Goal: Feedback & Contribution: Submit feedback/report problem

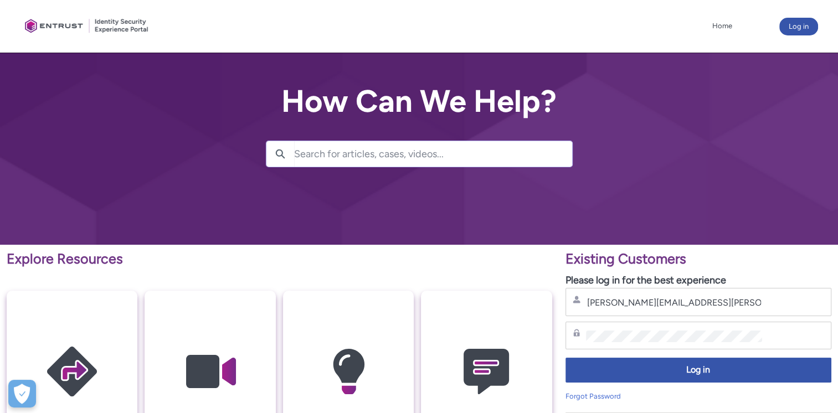
click at [680, 372] on span "Log in" at bounding box center [698, 370] width 251 height 13
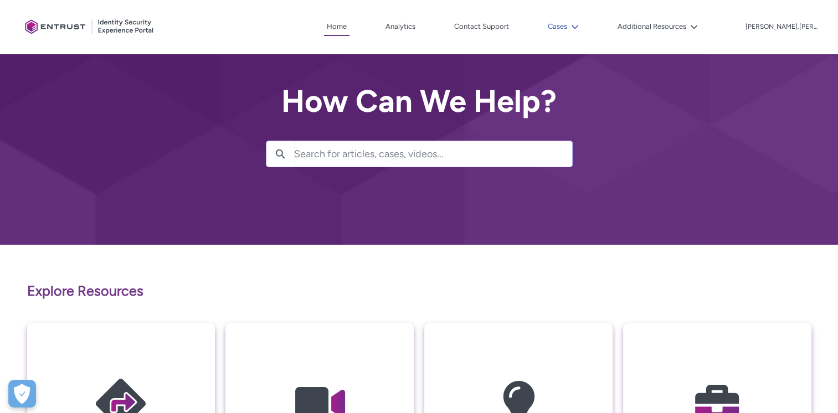
click at [581, 24] on button "Cases" at bounding box center [563, 26] width 37 height 17
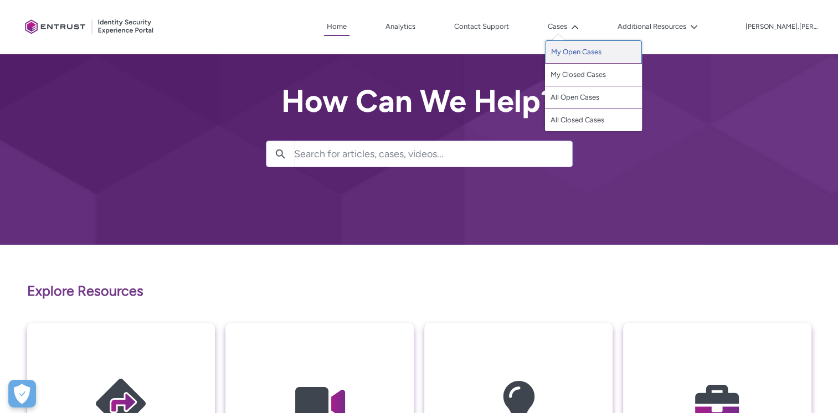
click at [600, 54] on link "My Open Cases" at bounding box center [593, 51] width 97 height 23
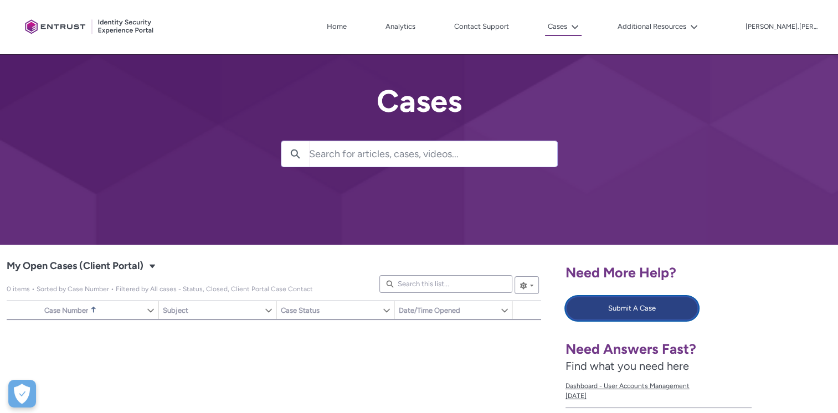
click at [600, 306] on button "Submit A Case" at bounding box center [631, 308] width 133 height 24
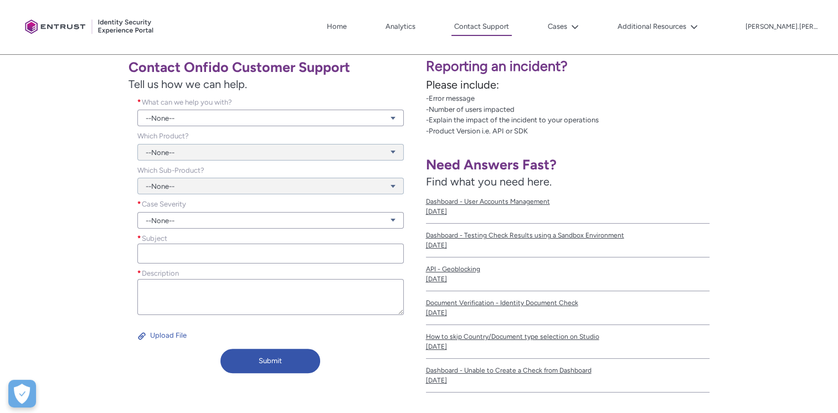
scroll to position [198, 0]
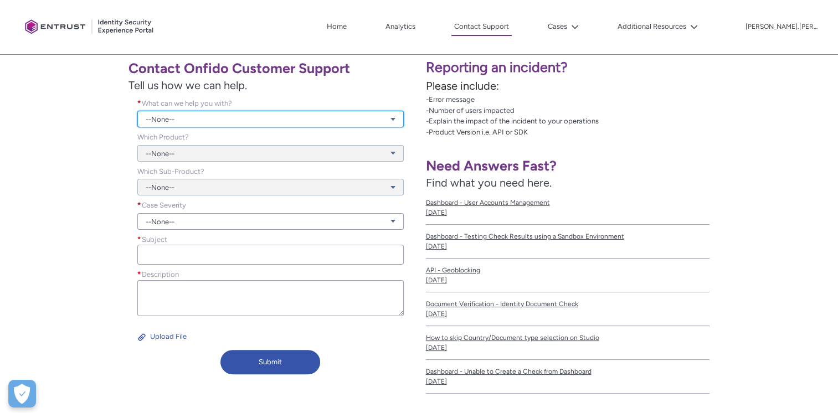
click at [266, 119] on link "--None--" at bounding box center [270, 119] width 266 height 17
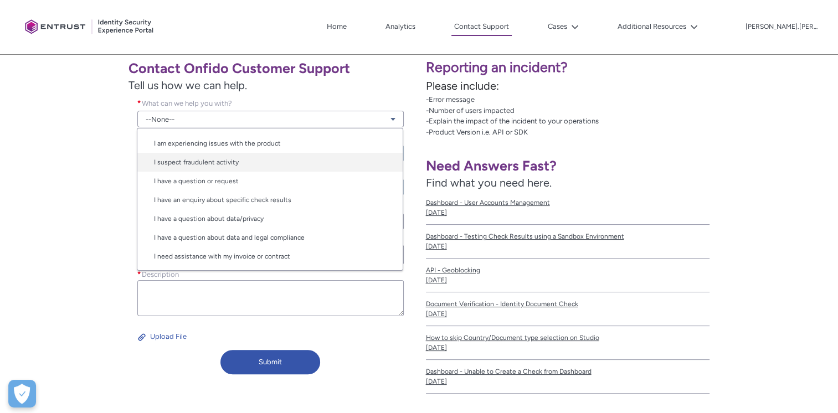
scroll to position [0, 0]
click at [287, 152] on link "I am experiencing issues with the product" at bounding box center [269, 161] width 265 height 19
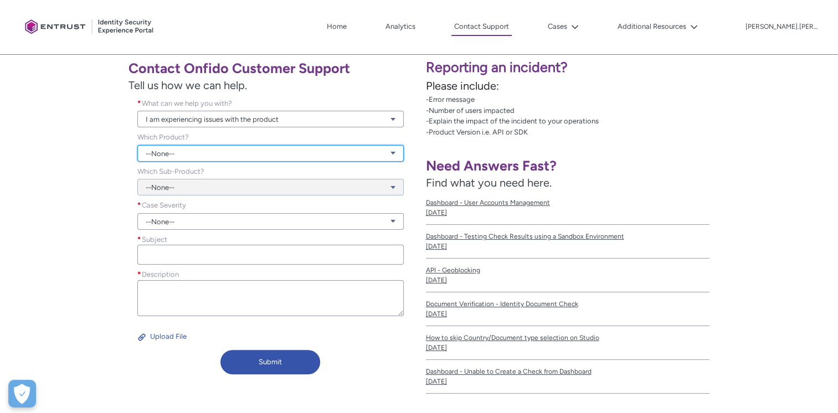
click at [273, 151] on link "--None--" at bounding box center [270, 153] width 266 height 17
click at [276, 146] on link "--None--" at bounding box center [270, 153] width 266 height 17
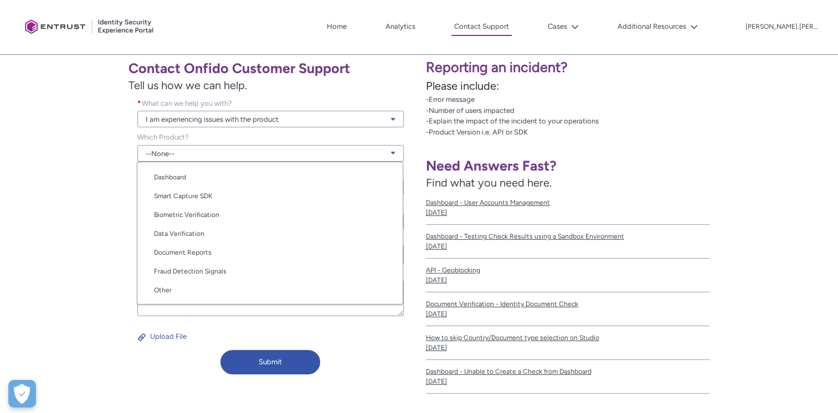
scroll to position [51, 0]
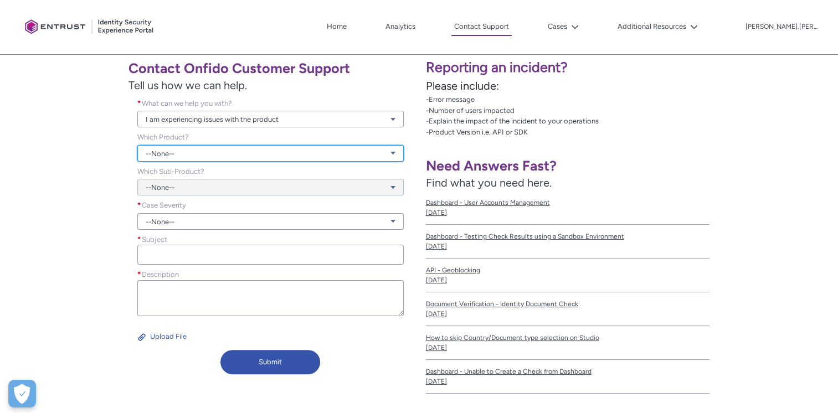
click at [388, 156] on link "--None--" at bounding box center [270, 153] width 266 height 17
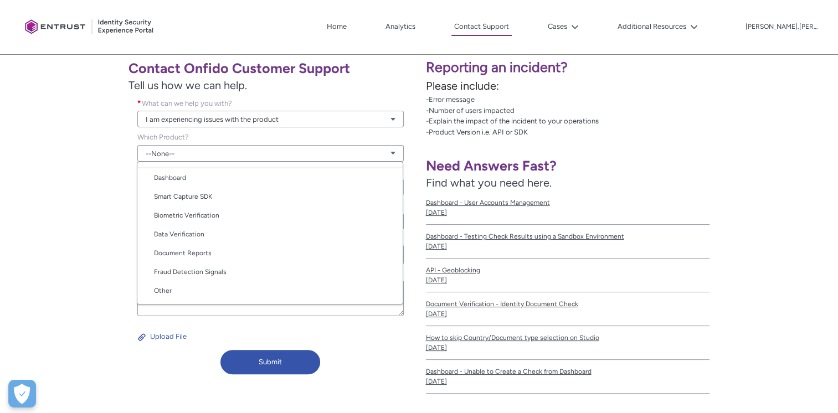
scroll to position [55, 0]
click at [319, 244] on link "Document Reports" at bounding box center [269, 252] width 265 height 19
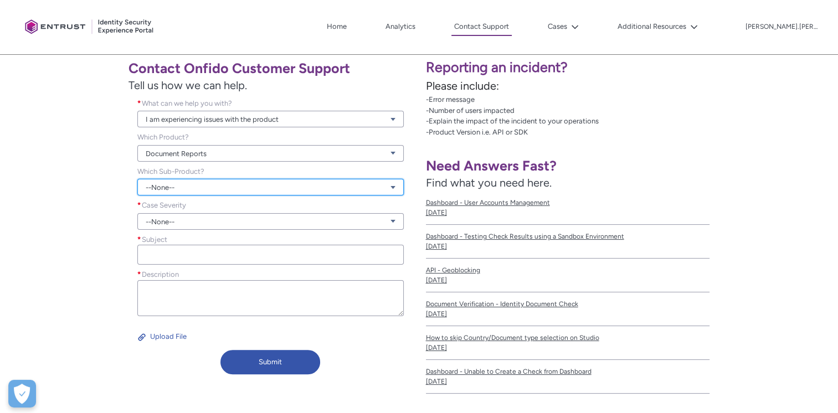
click at [232, 185] on link "--None--" at bounding box center [270, 187] width 266 height 17
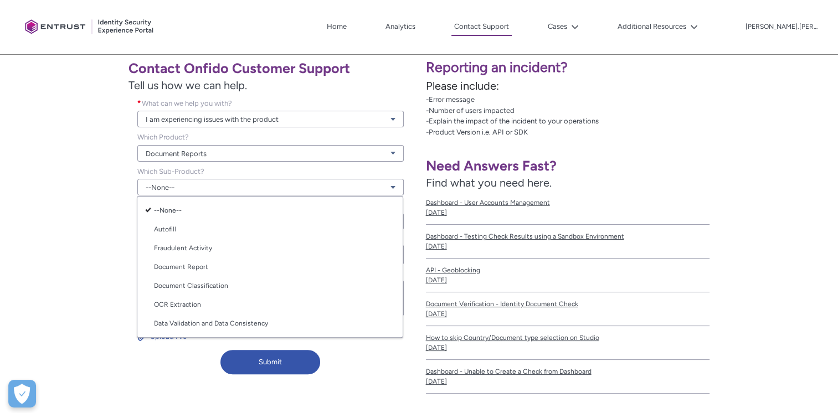
click at [95, 259] on div "Contact Onfido Customer Support Tell us how we can help. What can we help you w…" at bounding box center [210, 216] width 406 height 326
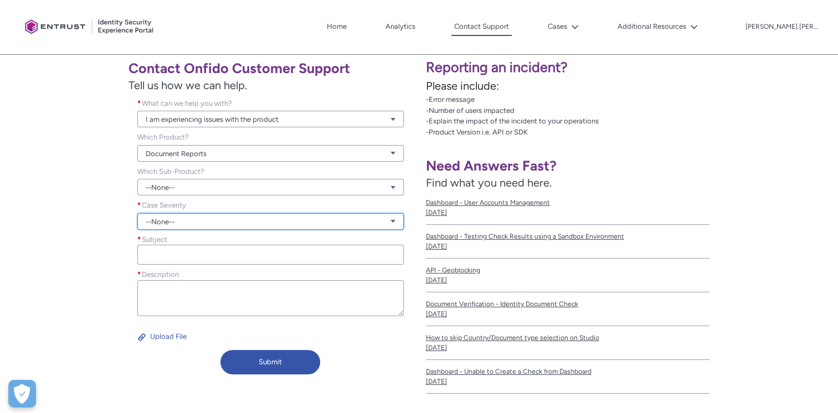
click at [204, 220] on link "--None--" at bounding box center [270, 221] width 266 height 17
click at [195, 282] on link "Urgent" at bounding box center [269, 281] width 265 height 19
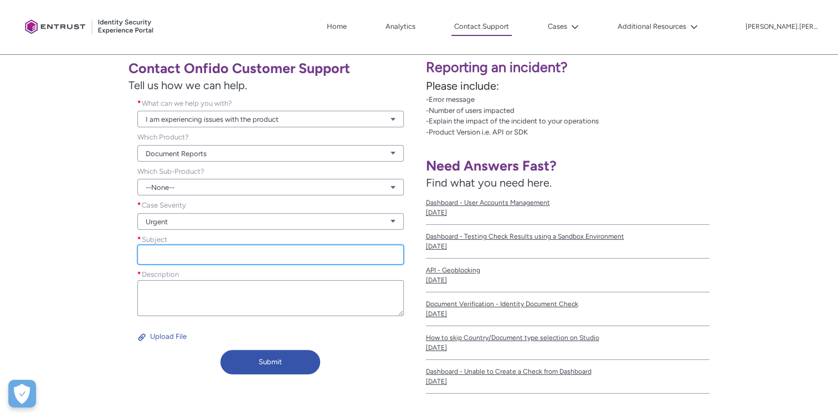
click at [192, 254] on input "Subject *" at bounding box center [270, 255] width 266 height 20
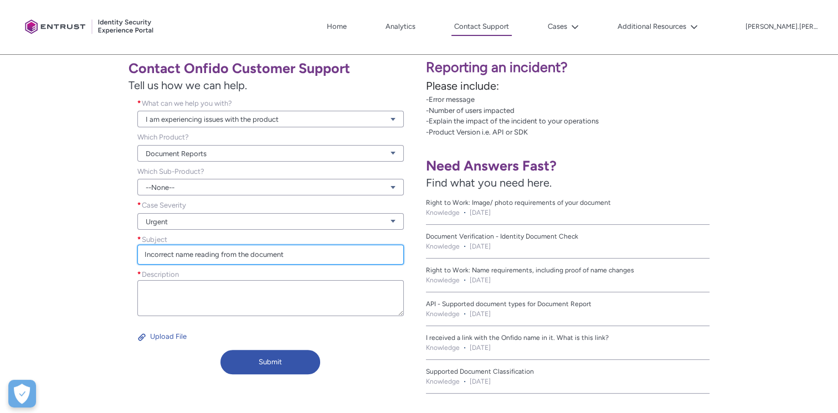
type input "Incorrect name reading from the document"
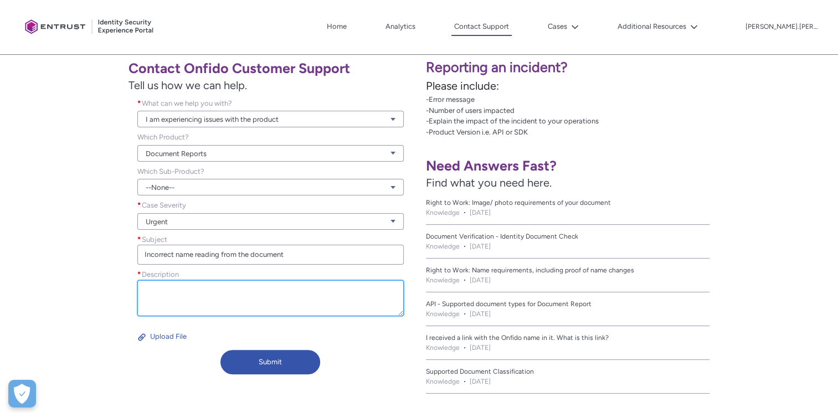
click at [199, 289] on textarea "Description *" at bounding box center [270, 298] width 266 height 36
click at [194, 287] on textarea "Description *" at bounding box center [270, 298] width 266 height 36
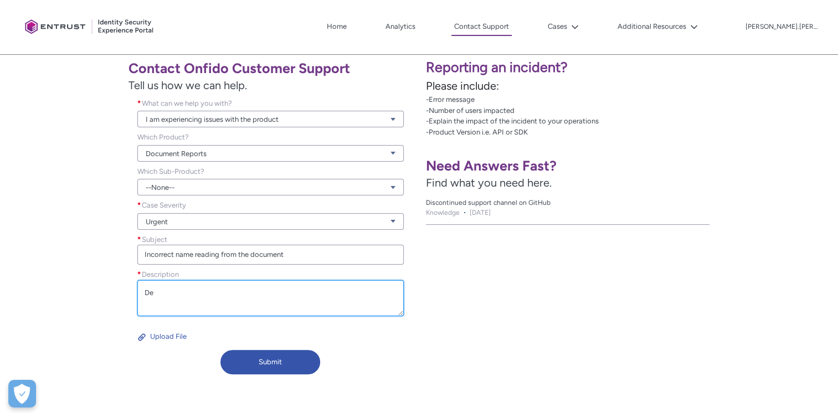
type textarea "D"
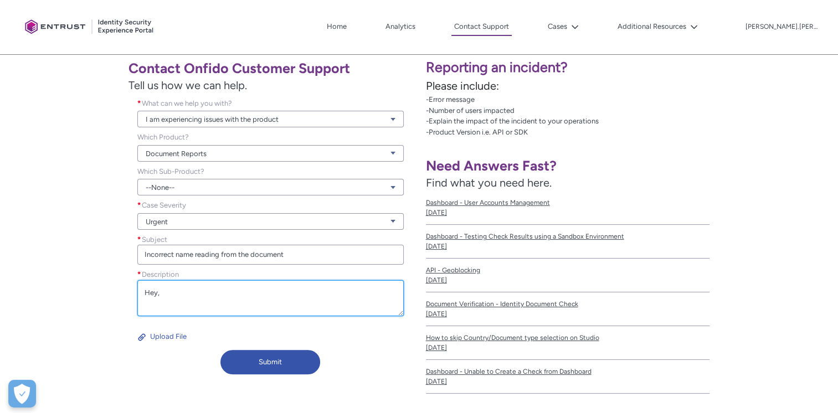
click at [167, 304] on textarea "Hey," at bounding box center [270, 298] width 266 height 36
paste textarea "In some cases, an incorrect name was read from the document, and thus the watch…"
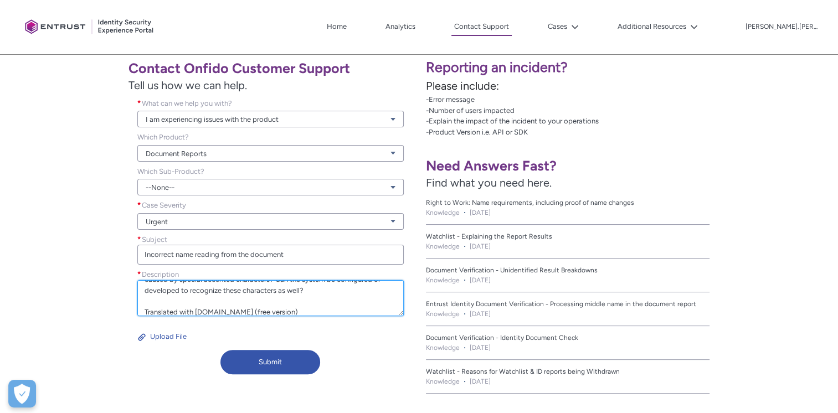
scroll to position [75, 0]
drag, startPoint x: 281, startPoint y: 311, endPoint x: 142, endPoint y: 307, distance: 139.1
click at [142, 307] on textarea "Hey, In some cases, an incorrect name was read from the document, and thus the …" at bounding box center [270, 298] width 266 height 36
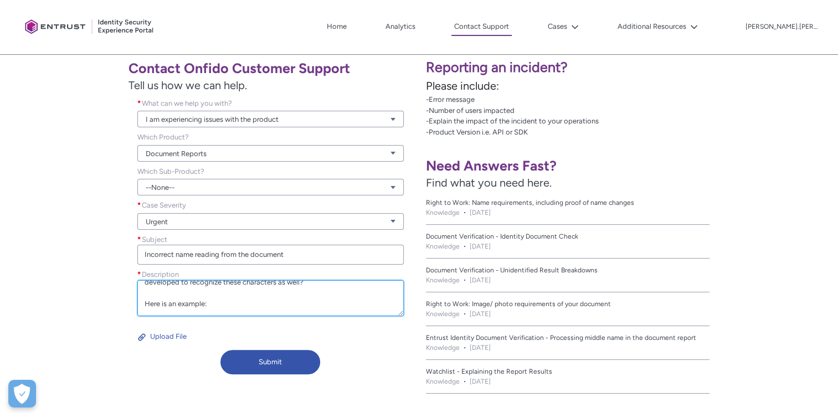
paste textarea "b84f7234-1d39-4bf8-85ed-8ac4b14b32dc RO"
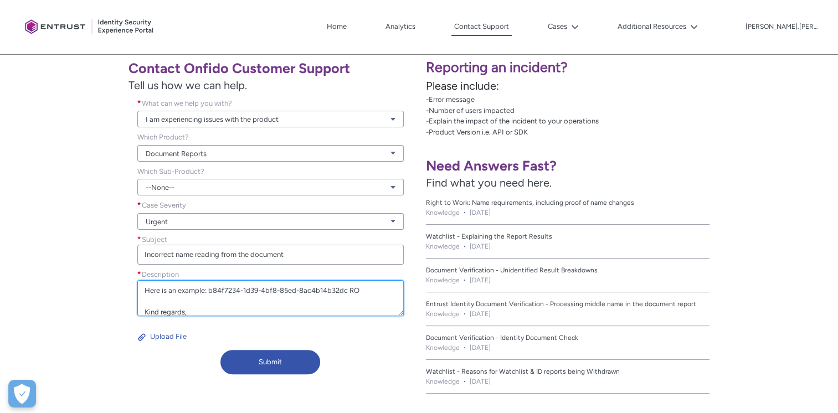
scroll to position [107, 0]
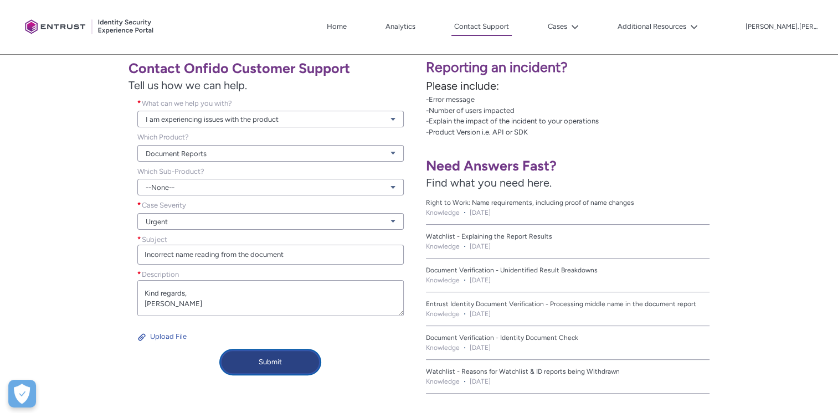
type textarea "Hey, In some cases, an incorrect name was read from the document, and thus the …"
click at [266, 358] on button "Submit" at bounding box center [269, 362] width 99 height 24
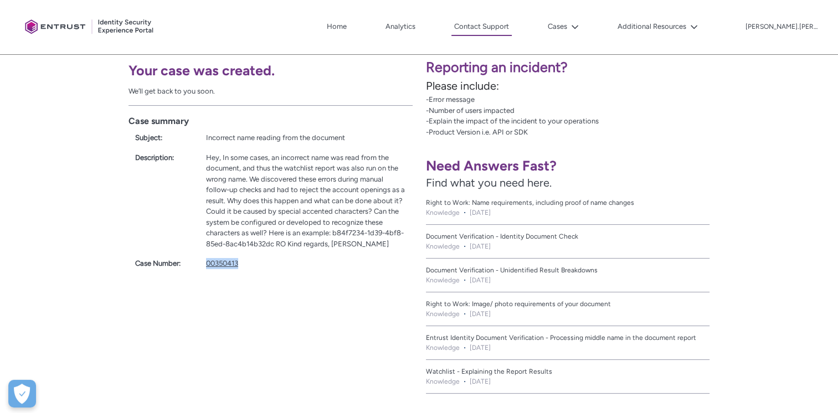
drag, startPoint x: 241, startPoint y: 265, endPoint x: 206, endPoint y: 265, distance: 35.4
click at [206, 265] on div "00350413" at bounding box center [306, 263] width 200 height 11
copy link "00350413"
